Goal: Task Accomplishment & Management: Use online tool/utility

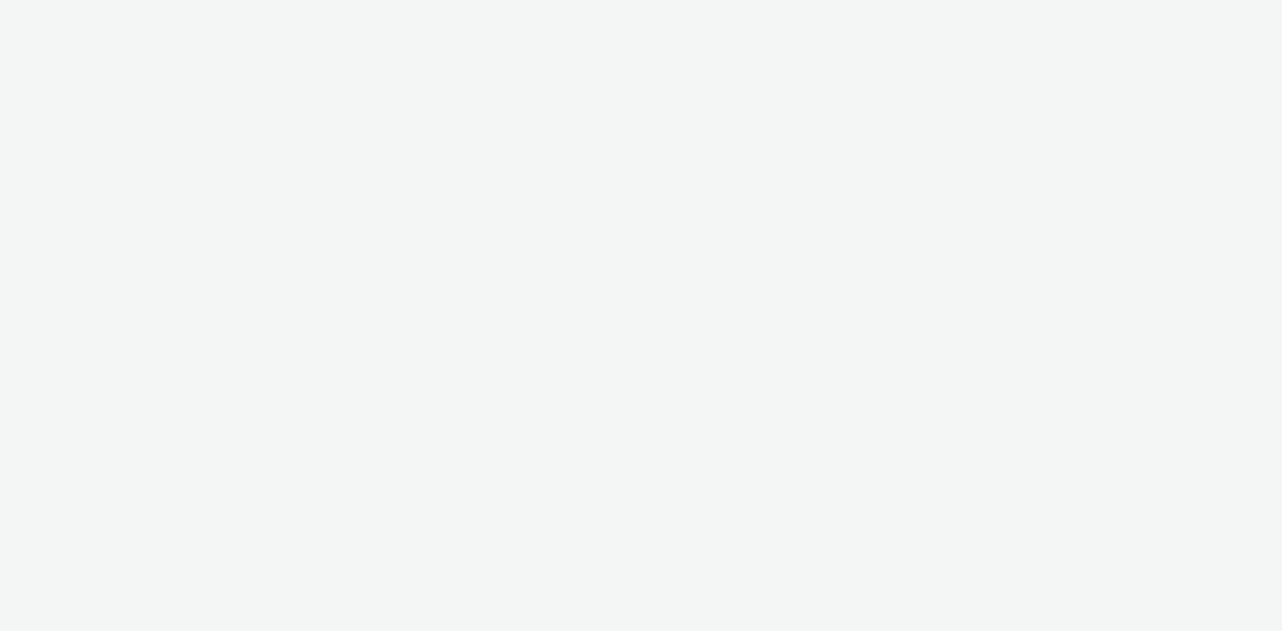
select select "ac009755-aa48-4799-8050-7a339a378eb8"
select select "79162ed7-0017-4339-93b0-3399b708648f"
select select "627abb6a-1f6e-4822-9e41-14c4d4846b15"
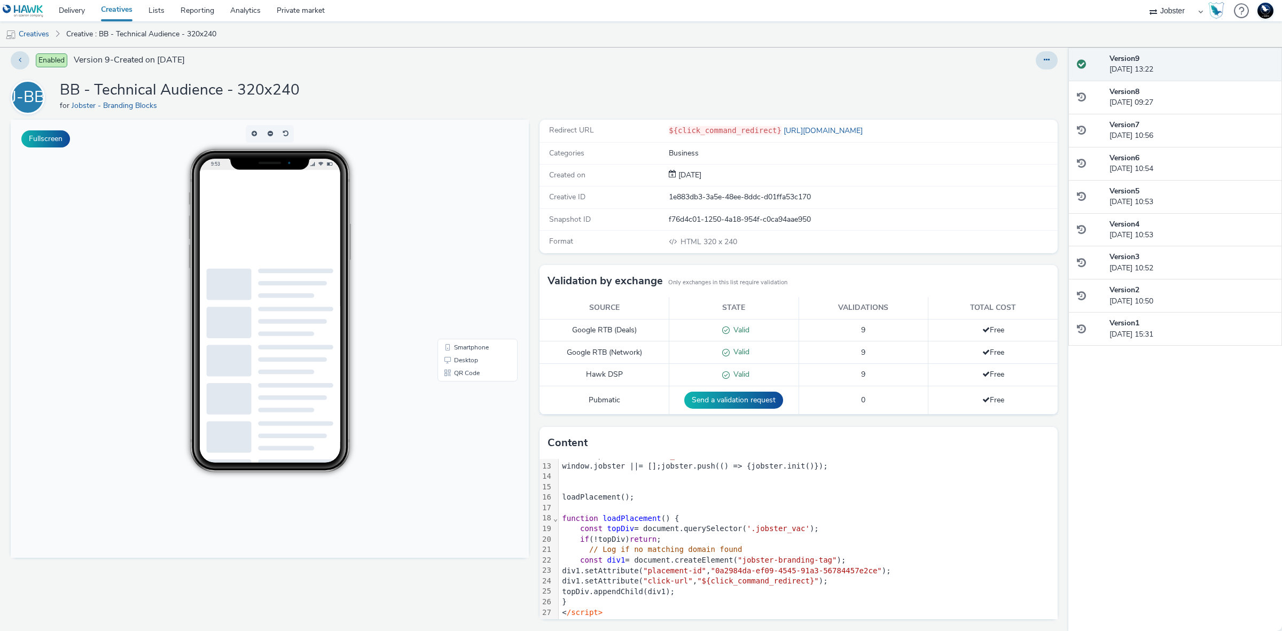
scroll to position [126, 0]
click at [80, 11] on link "Delivery" at bounding box center [72, 10] width 42 height 21
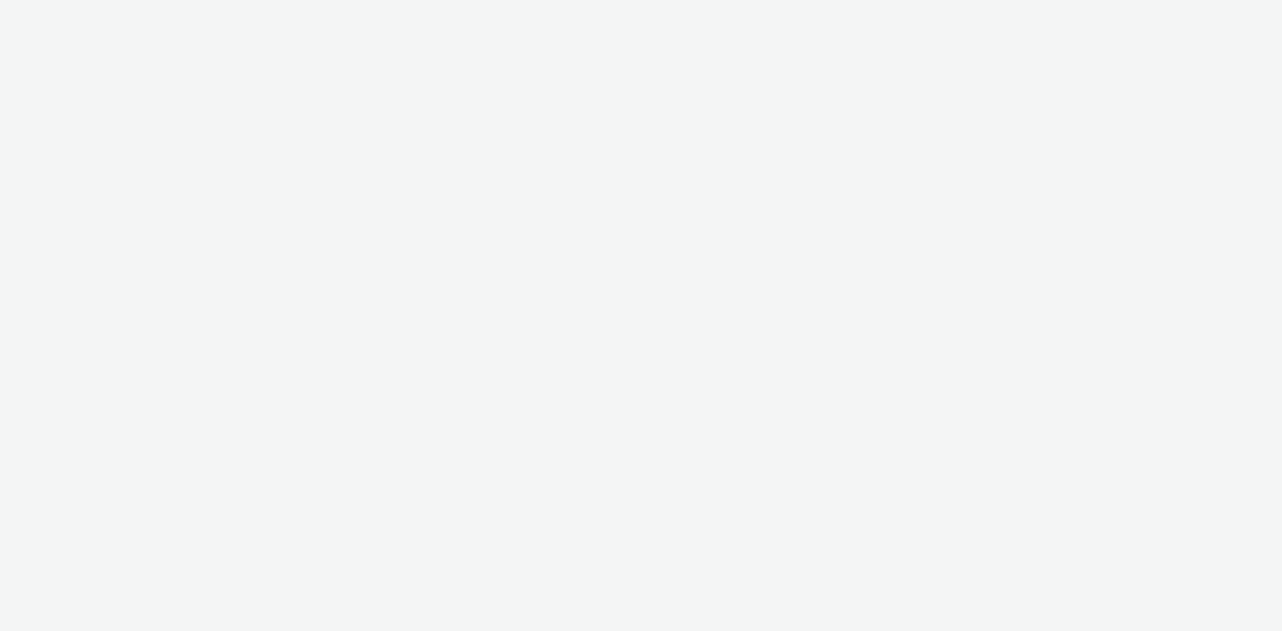
select select "2fc77e36-bb93-4aa3-9dff-dcb08e02eac6"
select select "1eb1e436-ff10-4439-ac20-4e17fcc0c996"
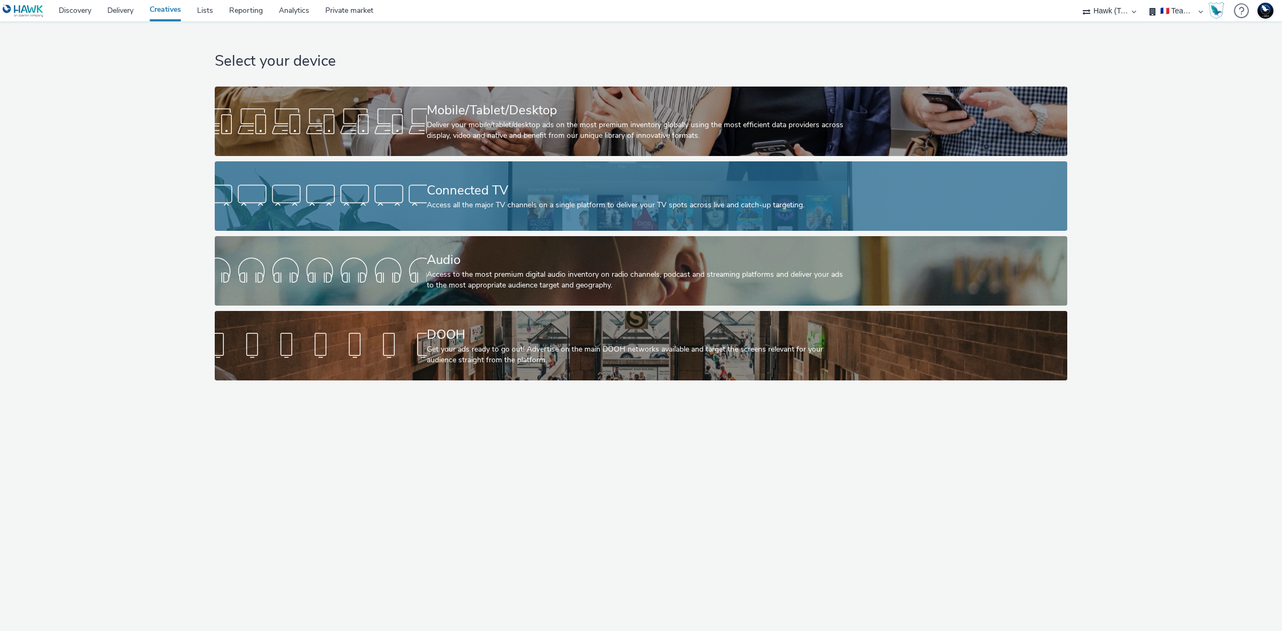
click at [720, 205] on div "Access all the major TV channels on a single platform to deliver your TV spots …" at bounding box center [639, 205] width 424 height 11
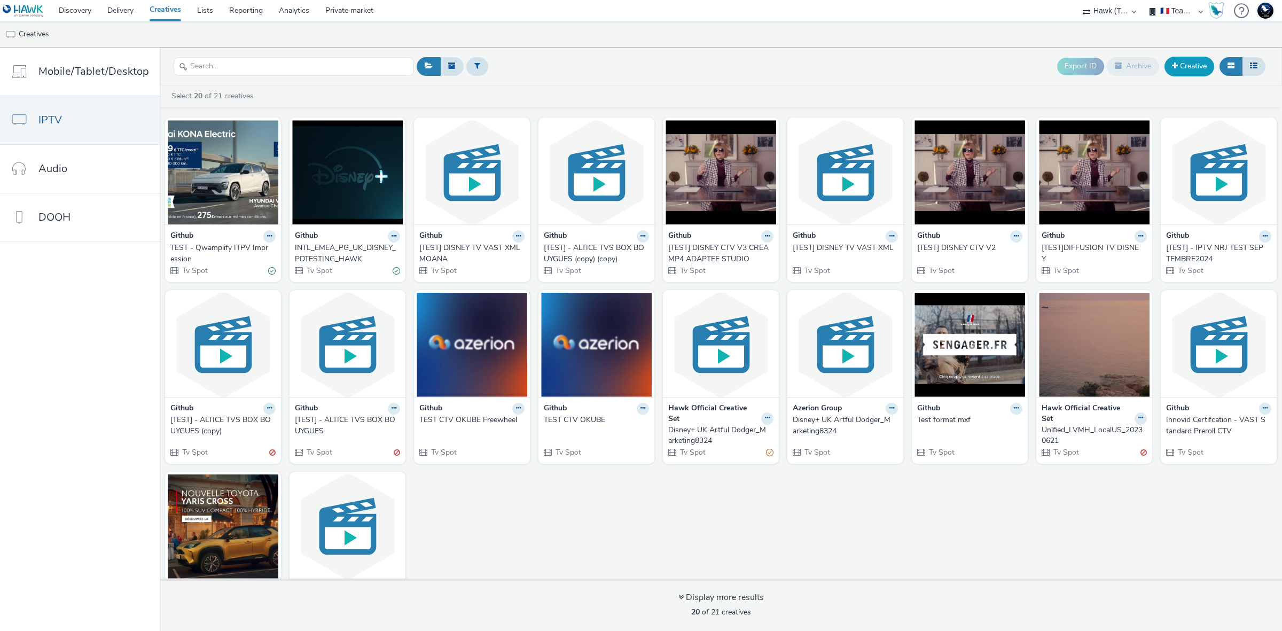
click at [1195, 68] on link "Creative" at bounding box center [1190, 66] width 50 height 19
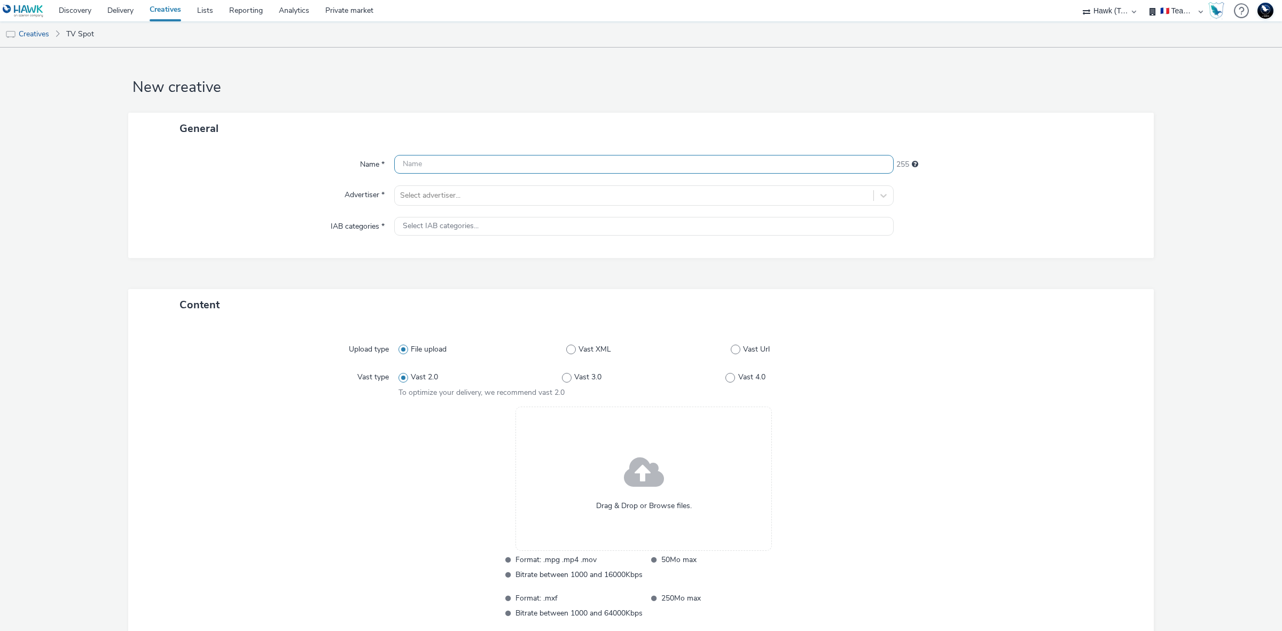
click at [494, 167] on input "text" at bounding box center [644, 164] width 500 height 19
type input "test vast xpln"
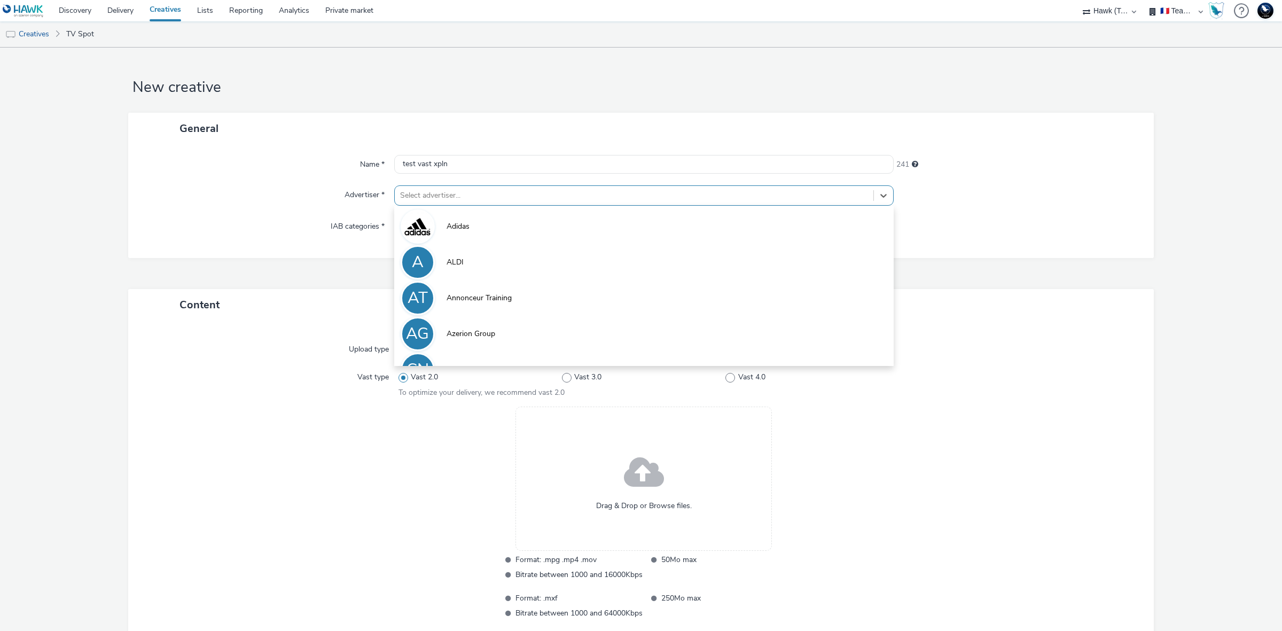
click at [499, 188] on div "Select advertiser..." at bounding box center [634, 195] width 479 height 17
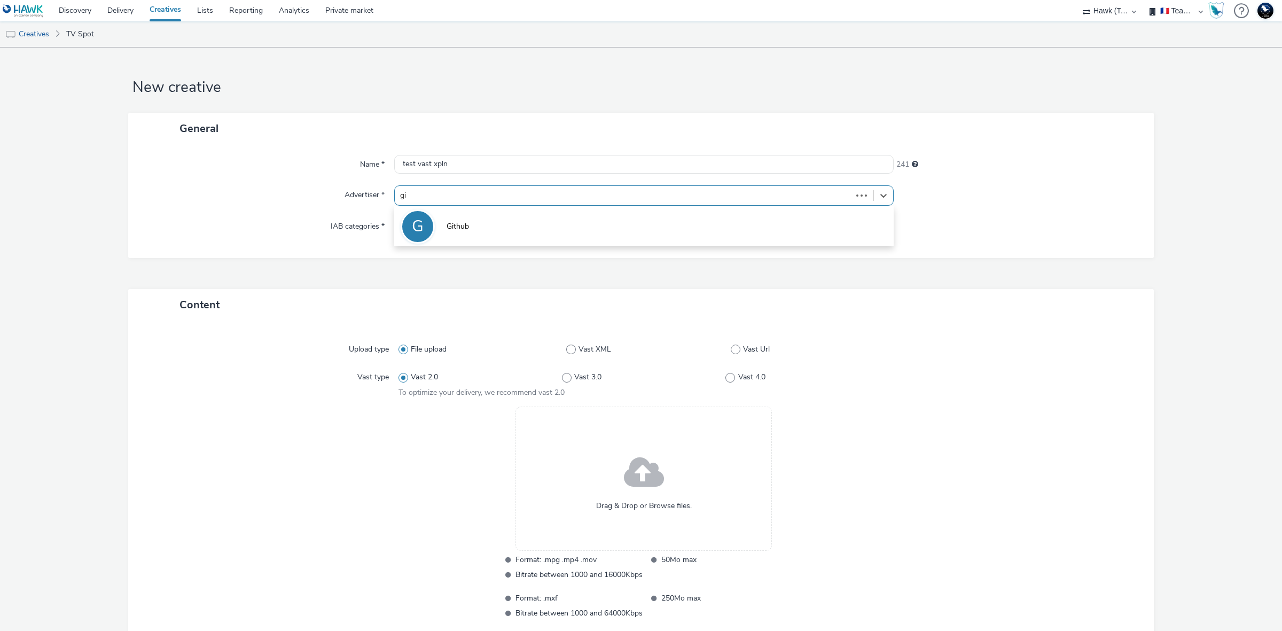
type input "git"
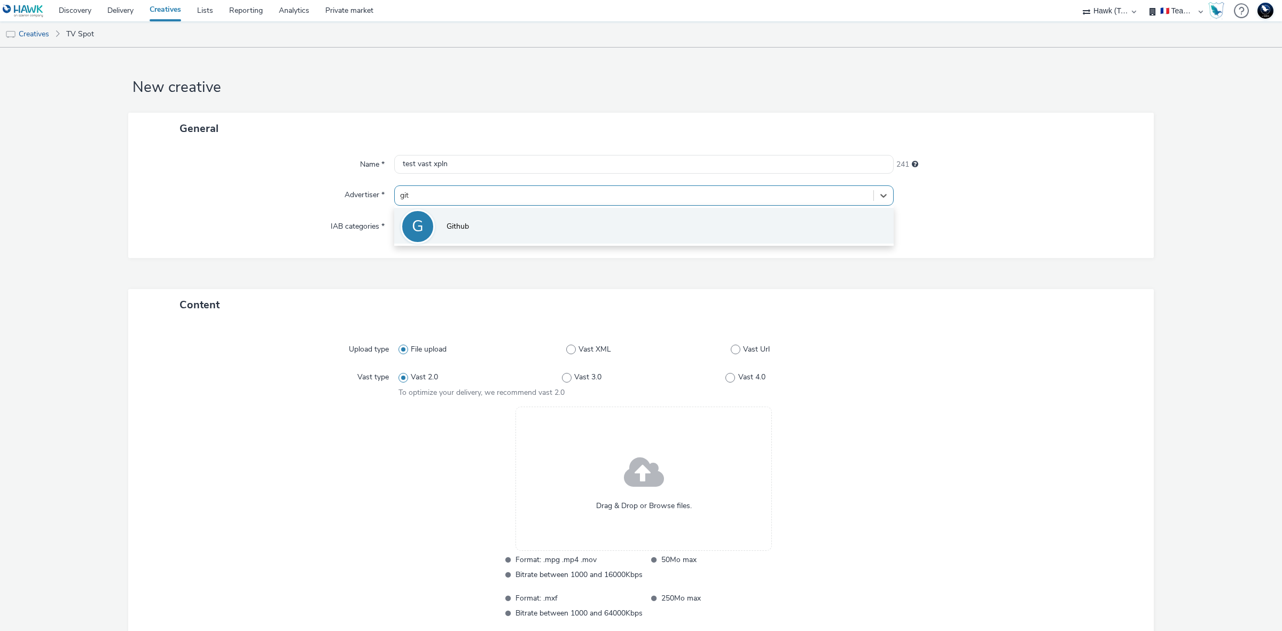
click at [501, 220] on li "G Github" at bounding box center [644, 226] width 500 height 36
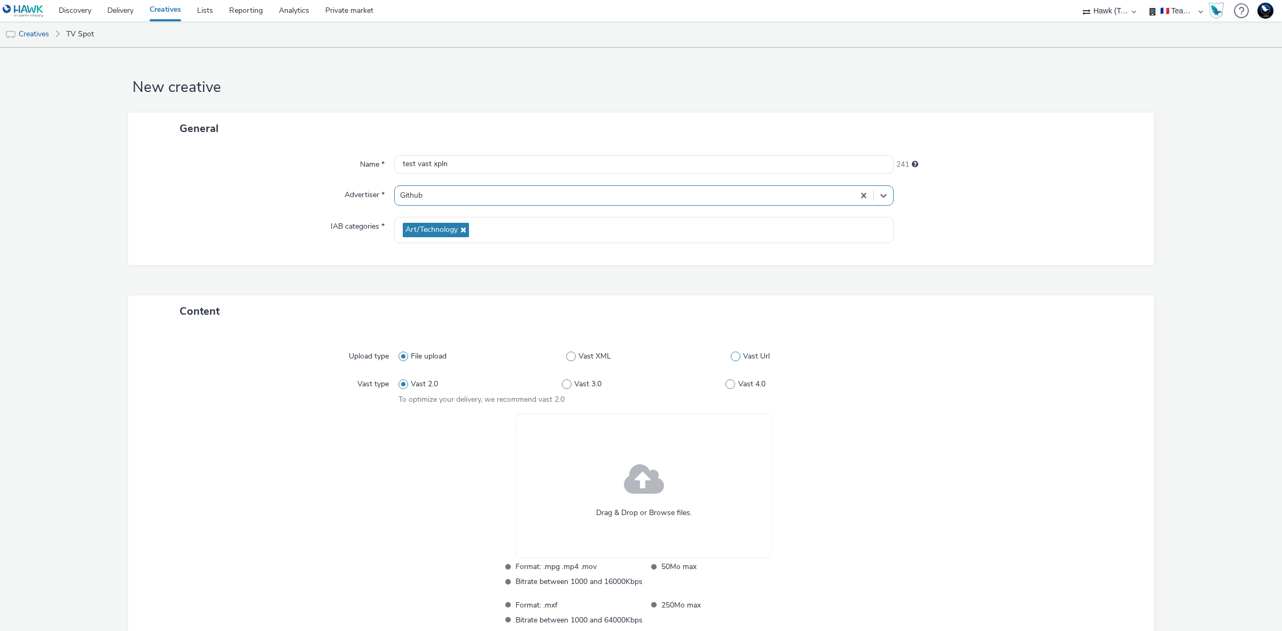
click at [752, 351] on span "Vast Url" at bounding box center [756, 356] width 27 height 11
click at [738, 353] on input "Vast Url" at bounding box center [734, 356] width 7 height 7
radio input "false"
radio input "true"
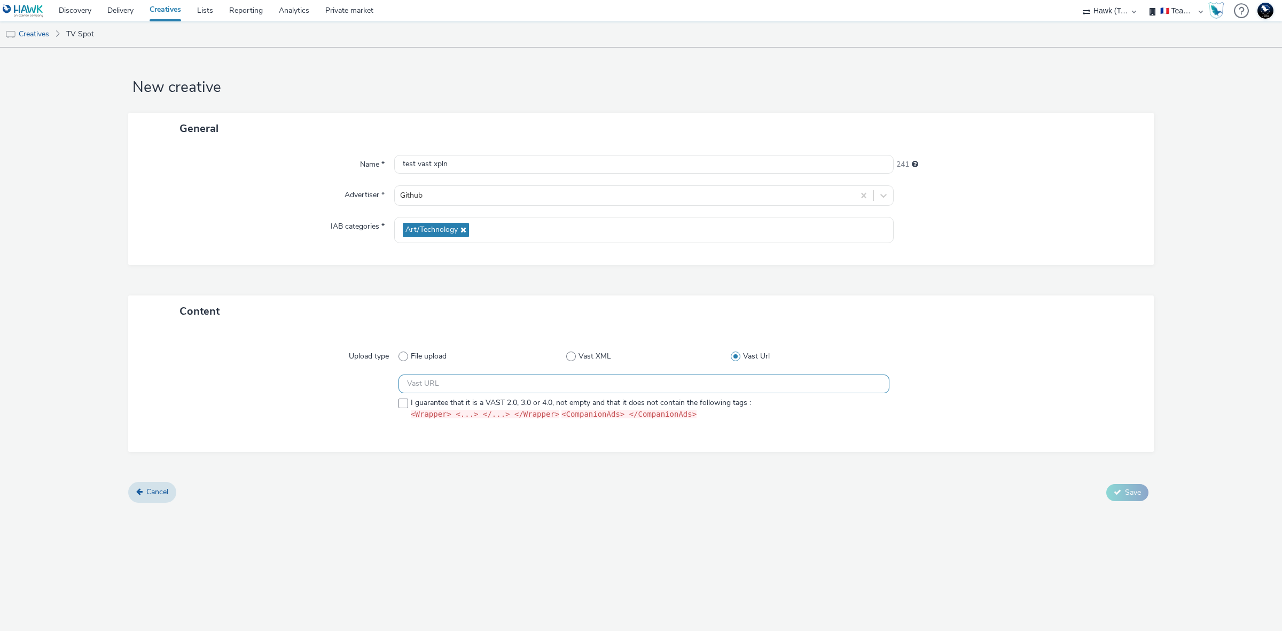
click at [707, 384] on input "text" at bounding box center [644, 384] width 491 height 19
paste input "https://vast.xpln.tech/vast?vastUrl=8bwd27en1444670983&xid=axa&yid=captify&zid=…"
type input "https://vast.xpln.tech/vast?vastUrl=8bwd27en1444670983&xid=axa&yid=captify&zid=…"
click at [700, 404] on span "I guarantee that it is a VAST 2.0, 3.0 or 4.0, not empty and that it does not c…" at bounding box center [581, 409] width 340 height 22
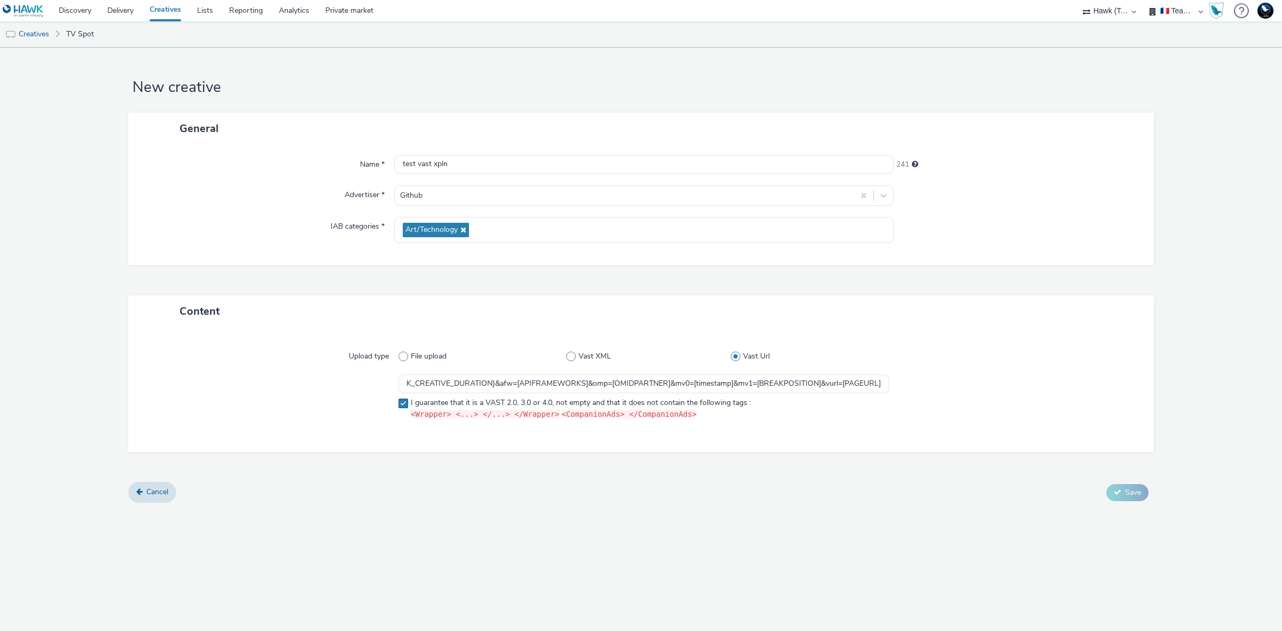
scroll to position [0, 0]
checkbox input "true"
click at [1126, 492] on span "Save" at bounding box center [1133, 492] width 16 height 10
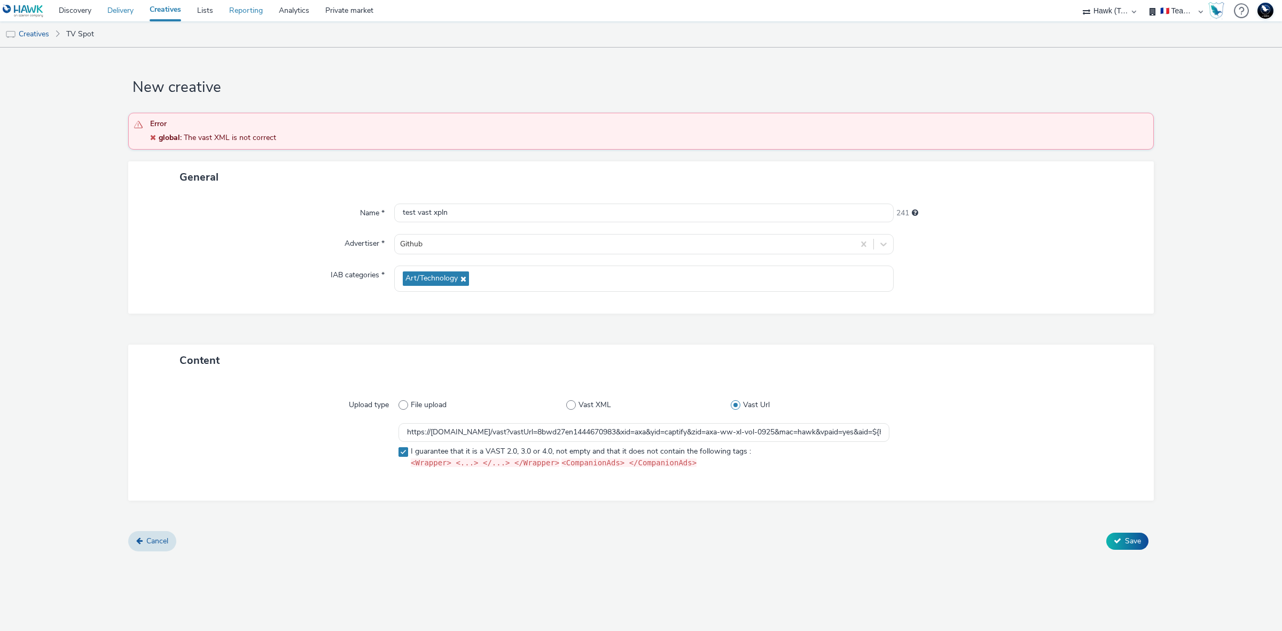
drag, startPoint x: 128, startPoint y: 13, endPoint x: 232, endPoint y: 8, distance: 104.3
click at [128, 13] on link "Delivery" at bounding box center [120, 10] width 42 height 21
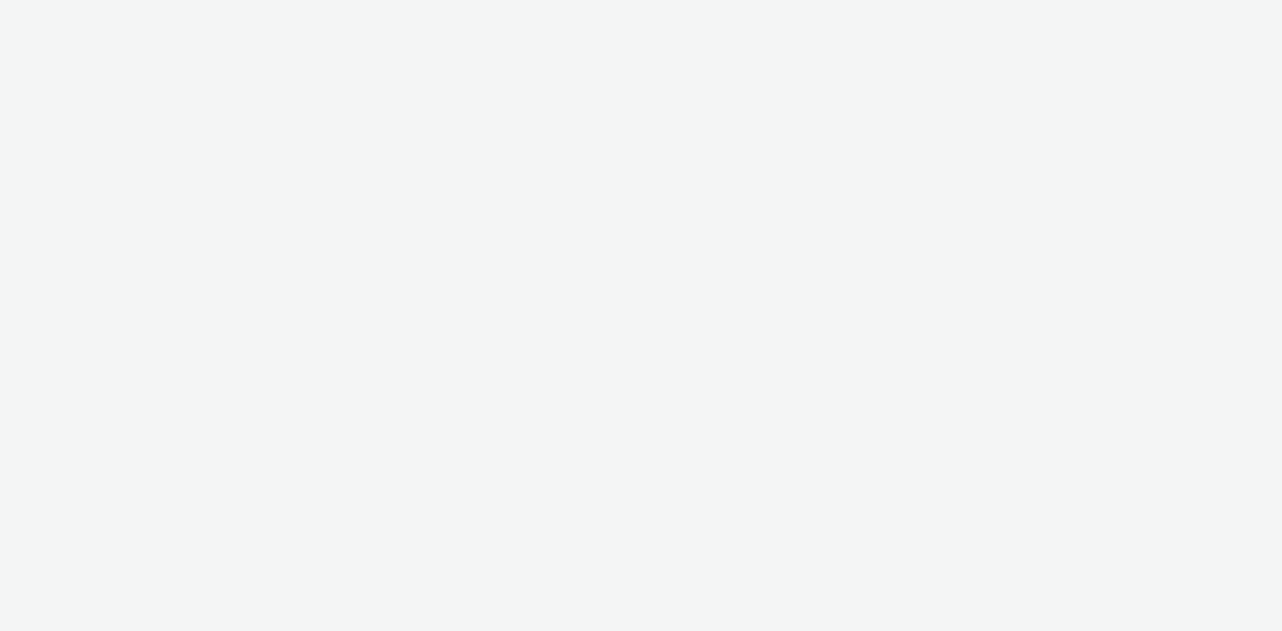
select select "d57a0b46-ef33-4938-977b-e6d07593e41f"
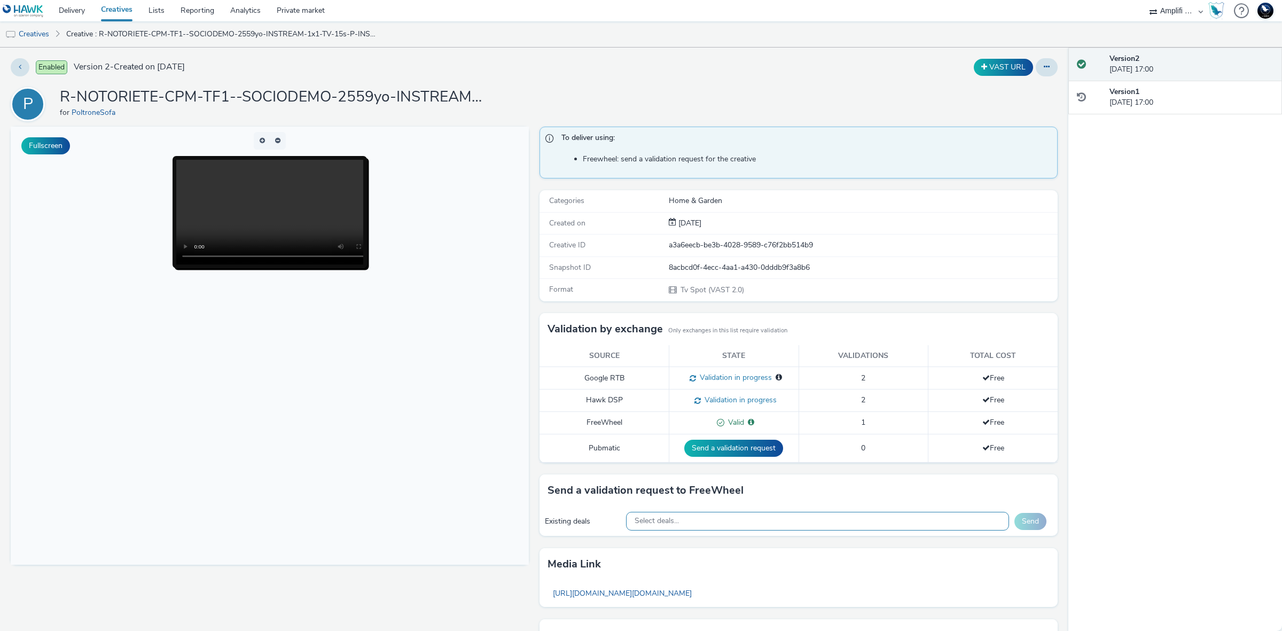
click at [839, 523] on div "Select deals..." at bounding box center [818, 521] width 384 height 19
paste input "2025-09-01_TF1_Poltrone_W35_IPTV_15s_10,83€_Promo (copy)"
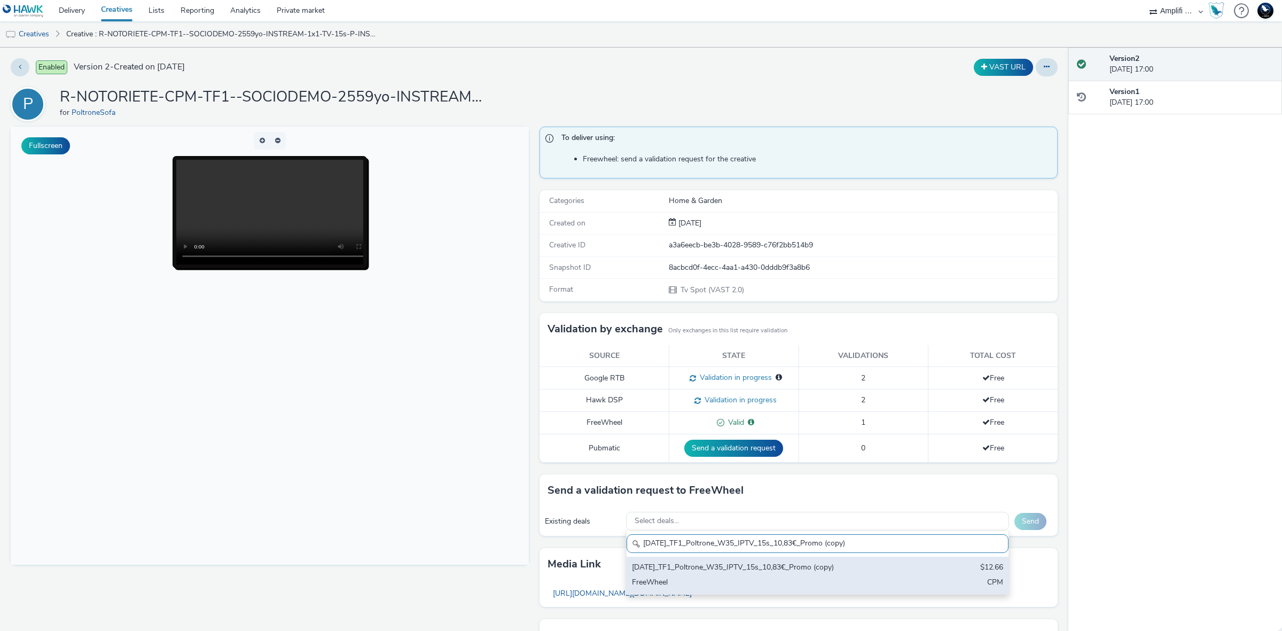
type input "2025-09-01_TF1_Poltrone_W35_IPTV_15s_10,83€_Promo (copy)"
click at [847, 573] on div "2025-09-01_TF1_Poltrone_W35_IPTV_15s_10,83€_Promo (copy)" at bounding box center [755, 568] width 246 height 12
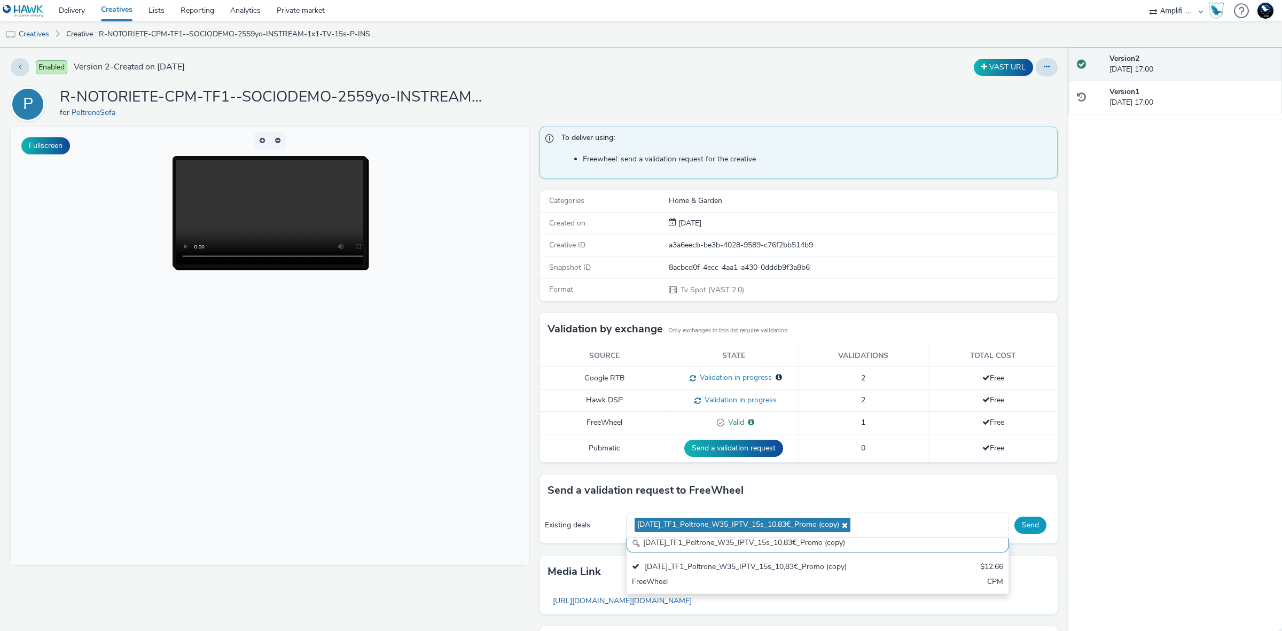
scroll to position [0, 0]
click at [1015, 526] on button "Send" at bounding box center [1031, 525] width 32 height 17
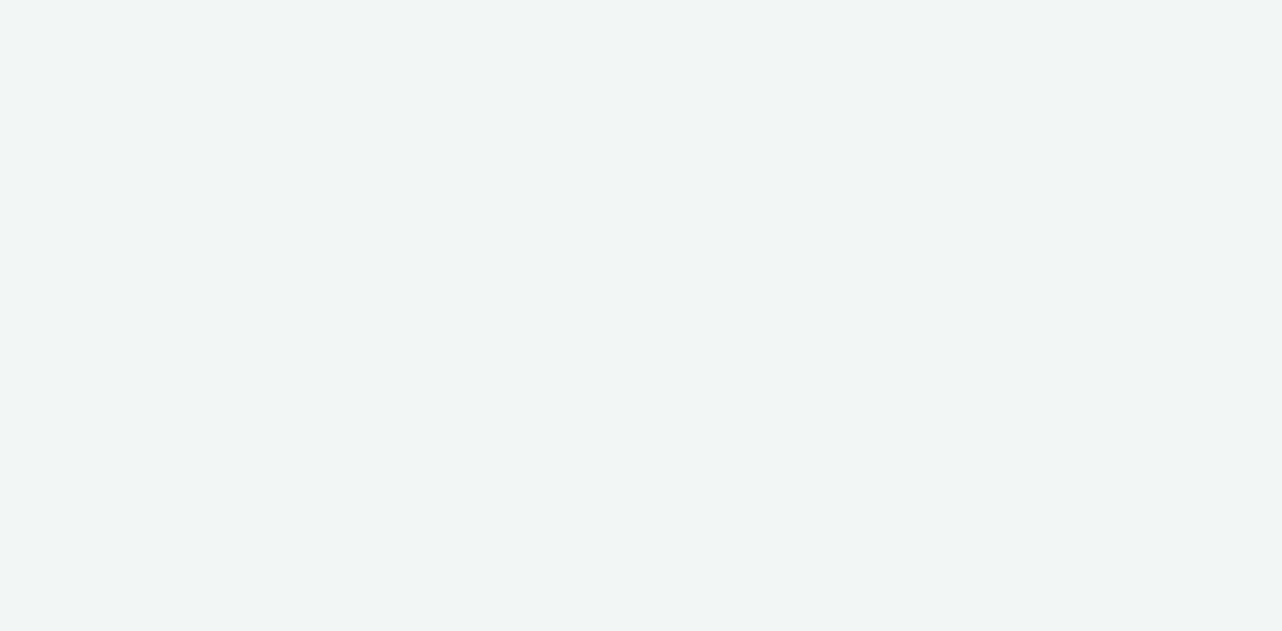
select select "38ed0f18-cbca-4106-be45-330e11e5f0af"
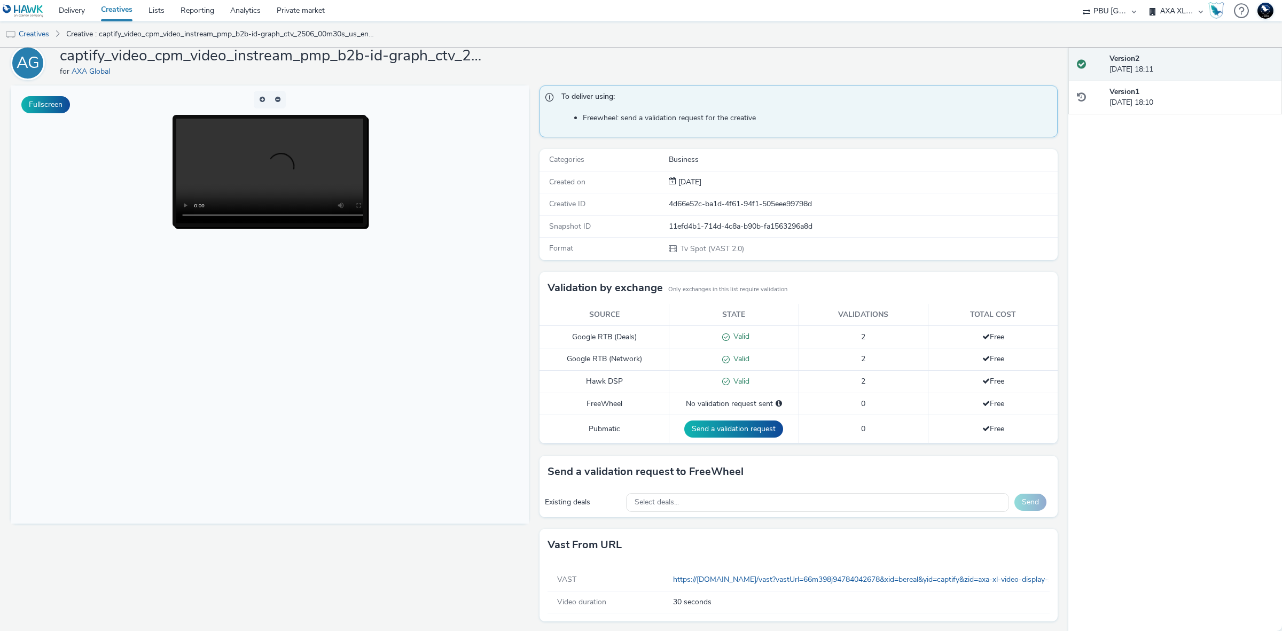
scroll to position [44, 0]
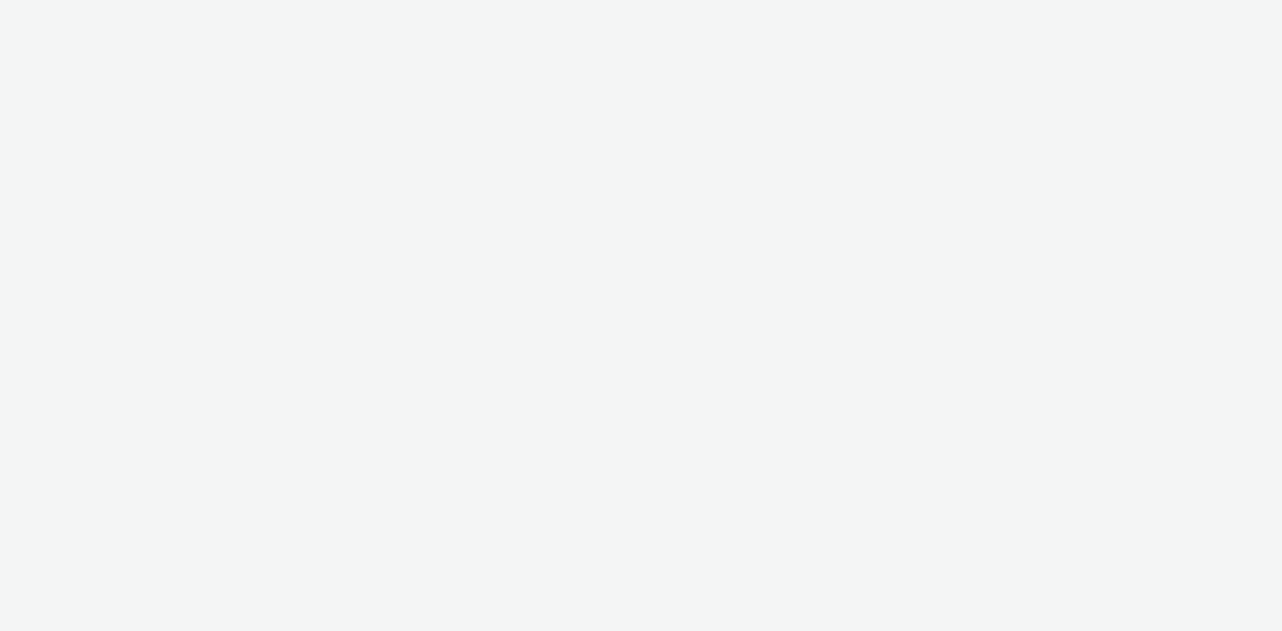
select select "d57a0b46-ef33-4938-977b-e6d07593e41f"
